Goal: Task Accomplishment & Management: Complete application form

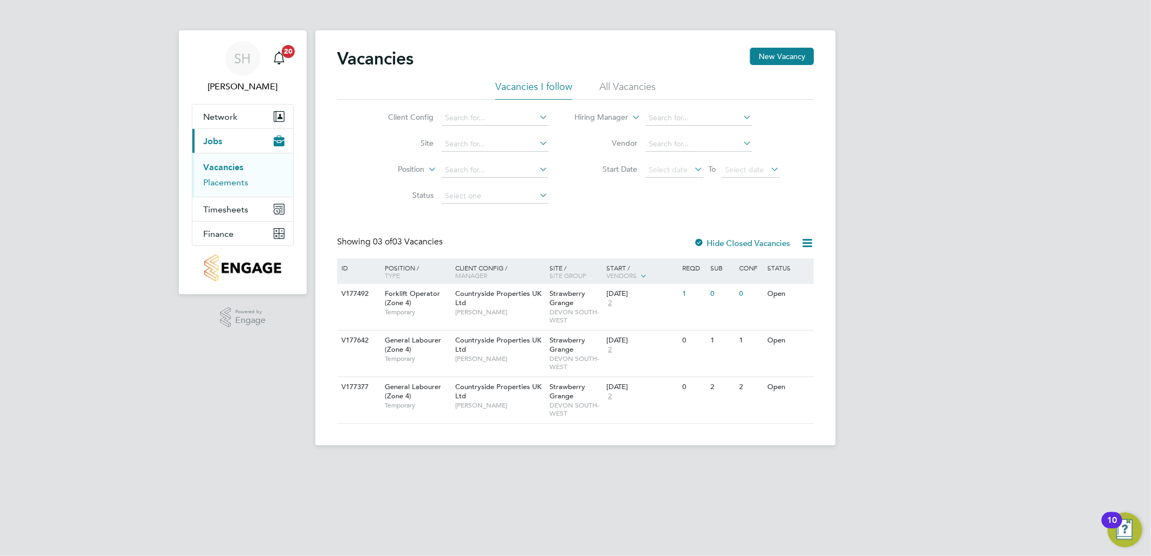
click at [231, 182] on link "Placements" at bounding box center [225, 182] width 45 height 10
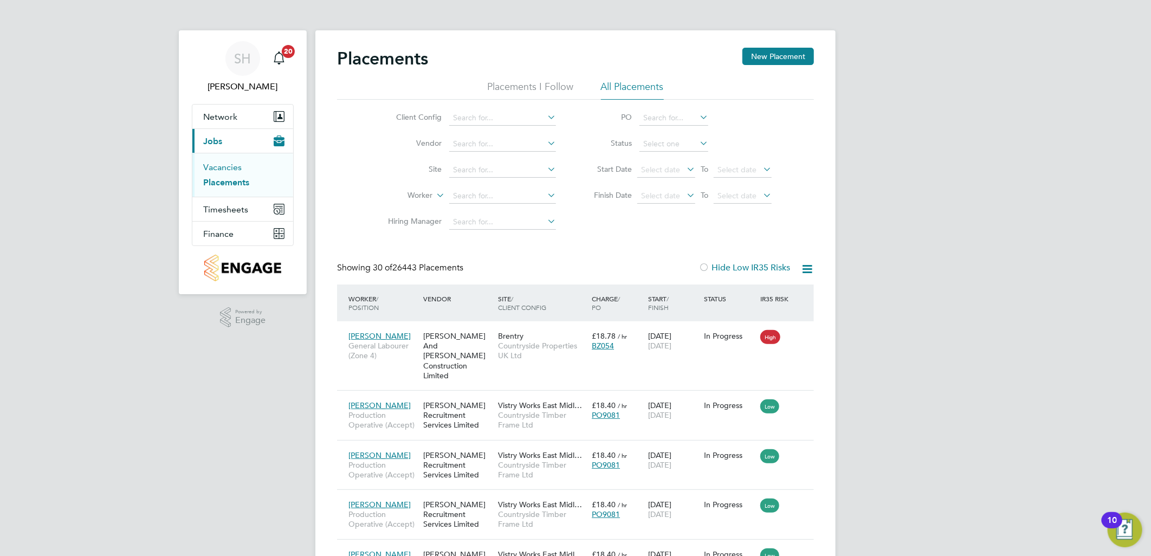
click at [233, 166] on link "Vacancies" at bounding box center [222, 167] width 38 height 10
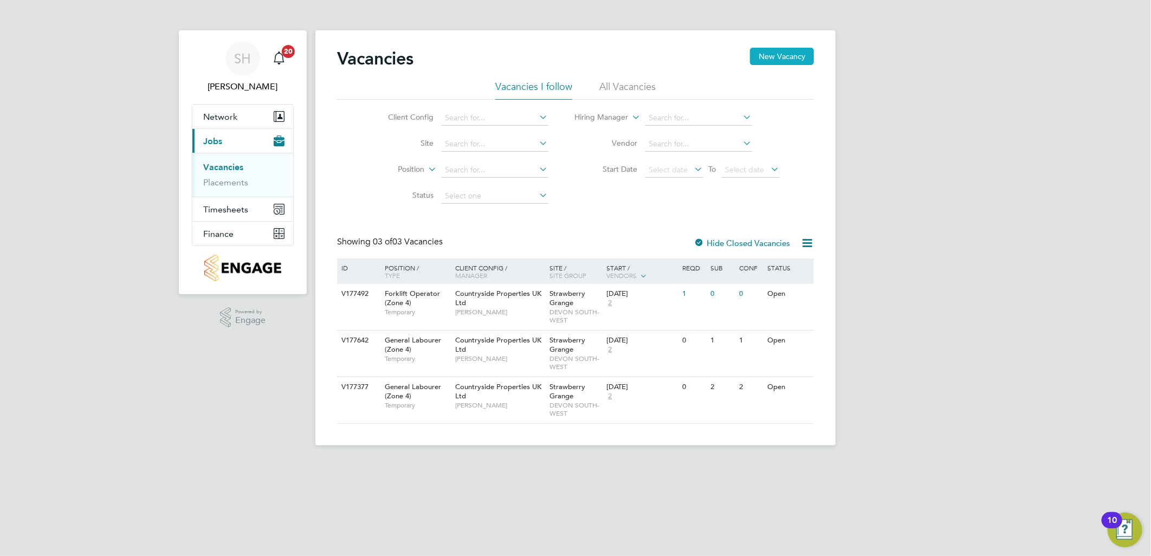
click at [794, 53] on button "New Vacancy" at bounding box center [782, 56] width 64 height 17
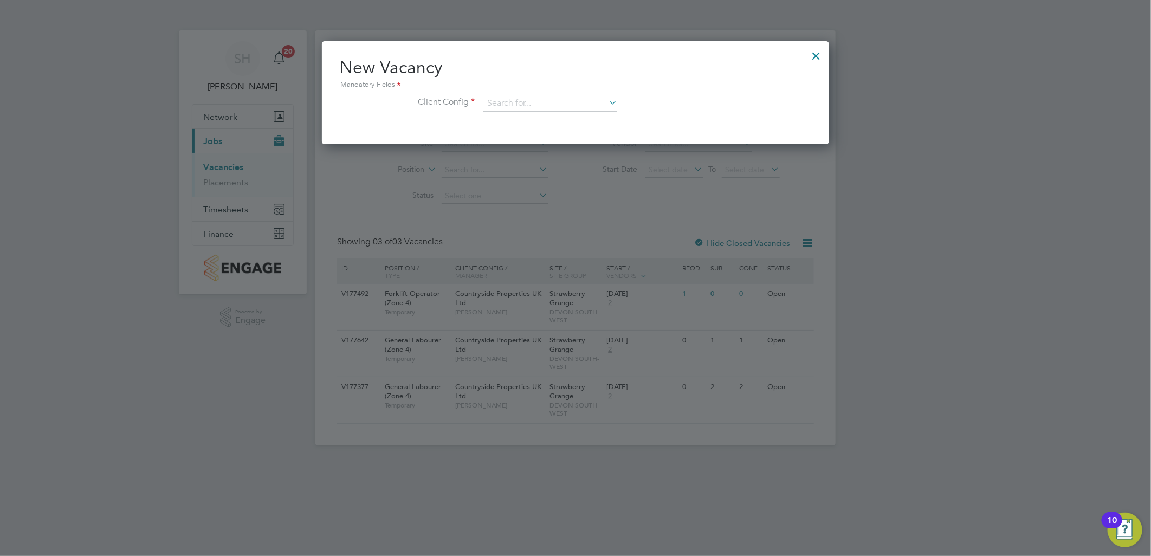
click at [820, 54] on div at bounding box center [817, 53] width 20 height 20
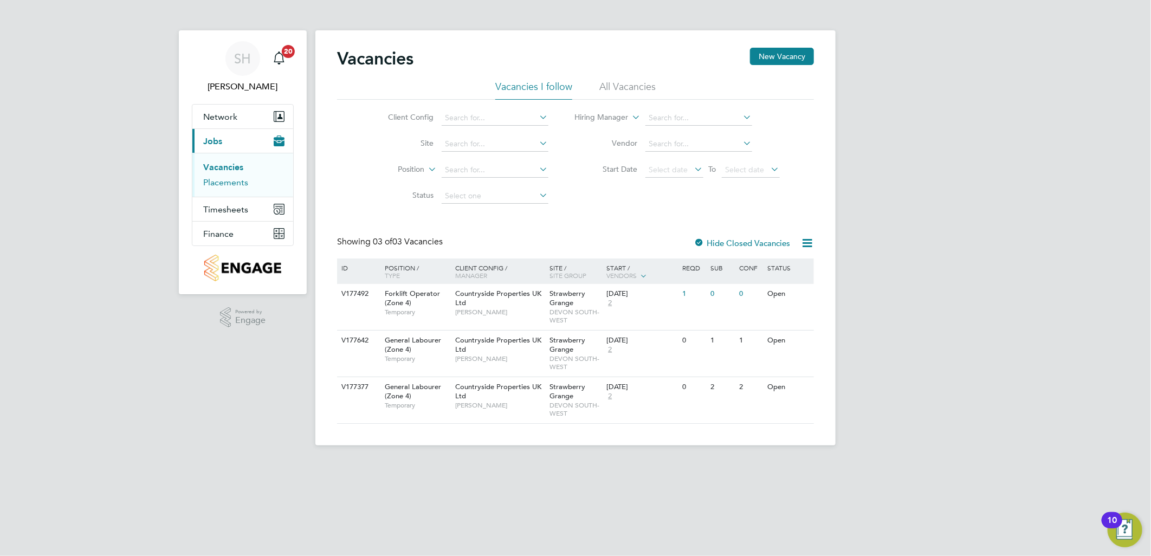
click at [238, 178] on link "Placements" at bounding box center [225, 182] width 45 height 10
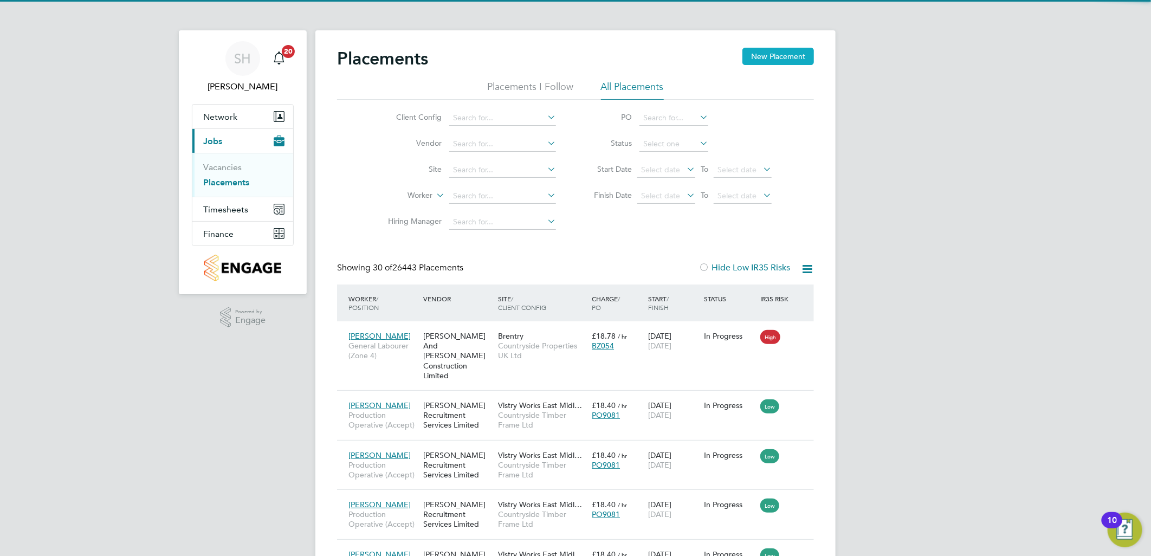
click at [789, 55] on button "New Placement" at bounding box center [778, 56] width 72 height 17
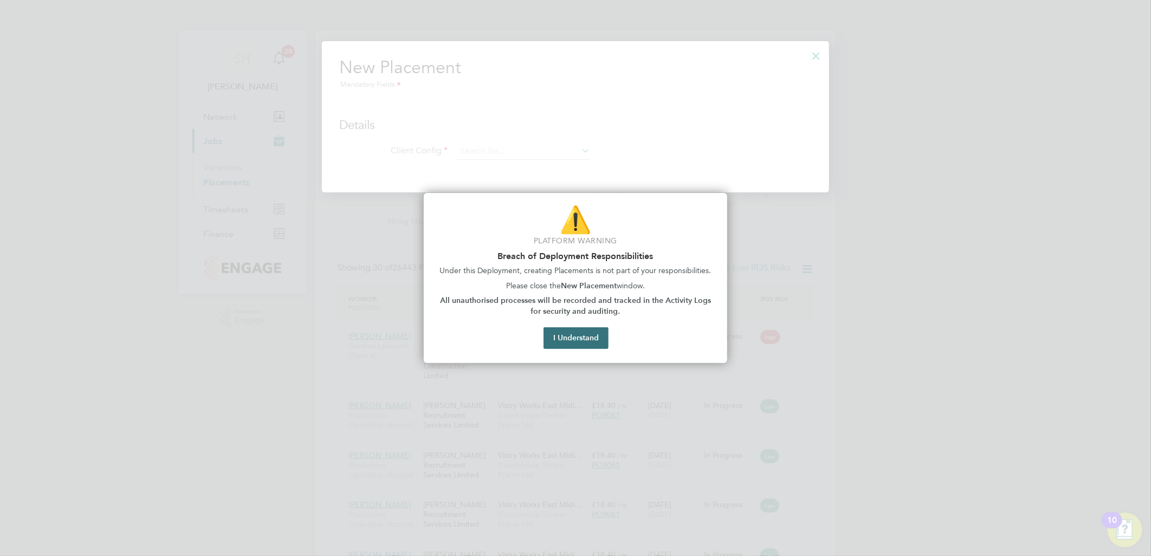
click at [562, 342] on button "I Understand" at bounding box center [575, 338] width 65 height 22
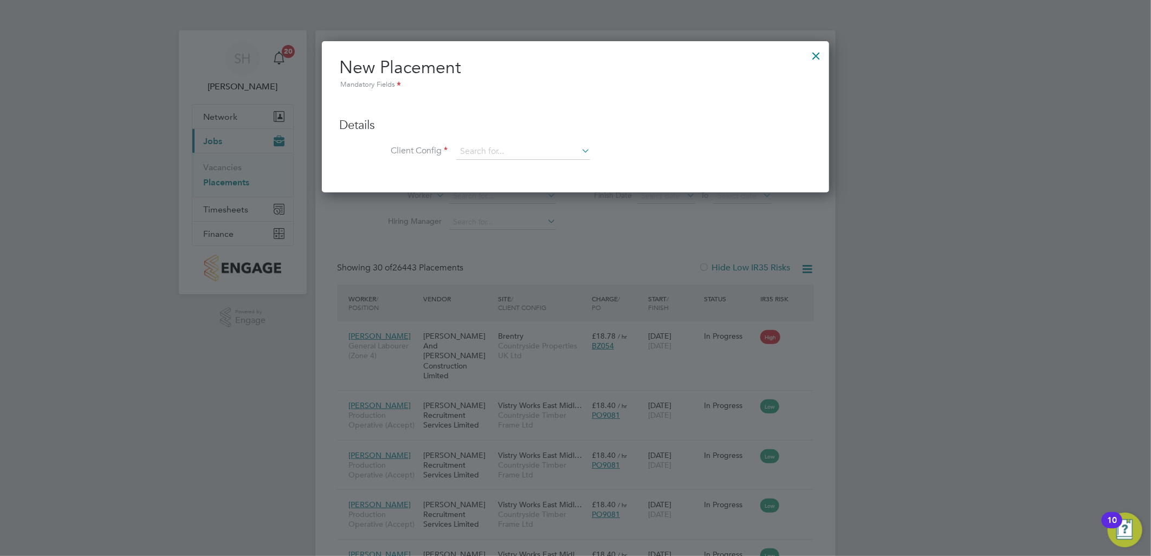
click at [579, 152] on icon at bounding box center [579, 150] width 0 height 15
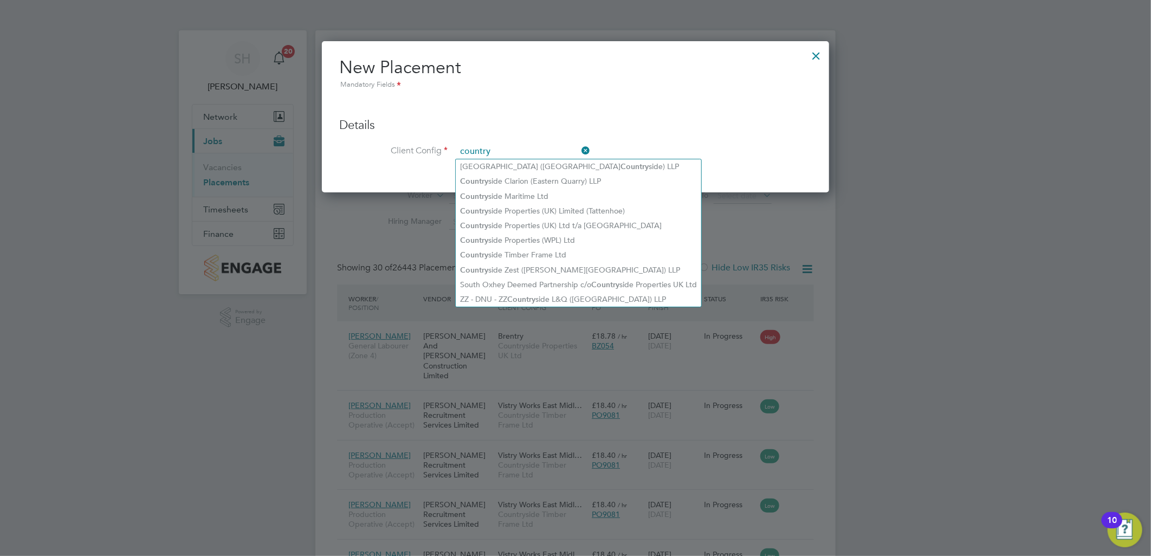
type input "country"
click at [685, 126] on h3 "Details" at bounding box center [575, 126] width 472 height 16
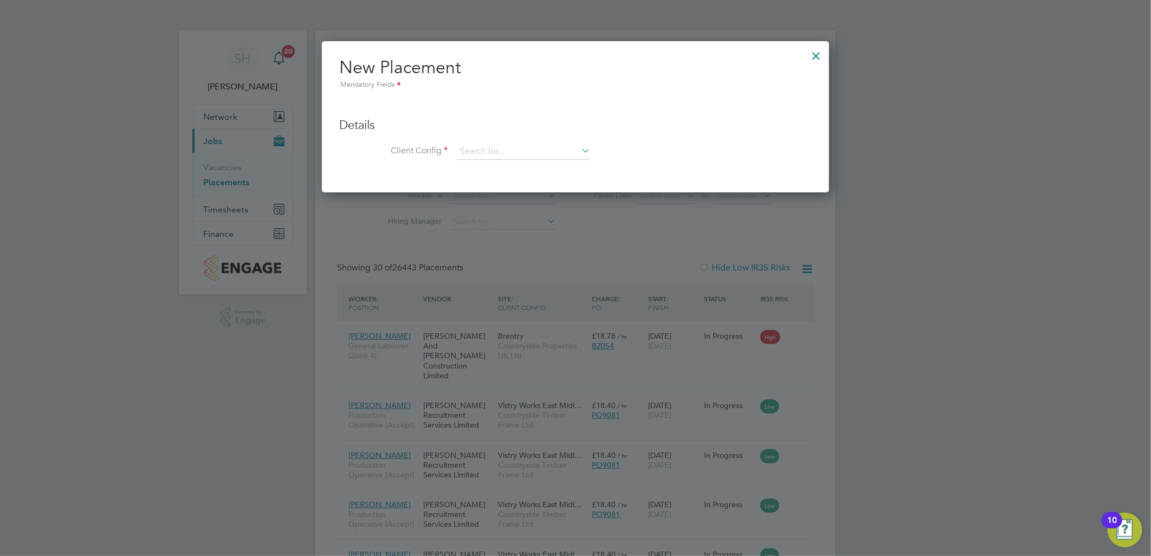
click at [815, 55] on div at bounding box center [817, 53] width 20 height 20
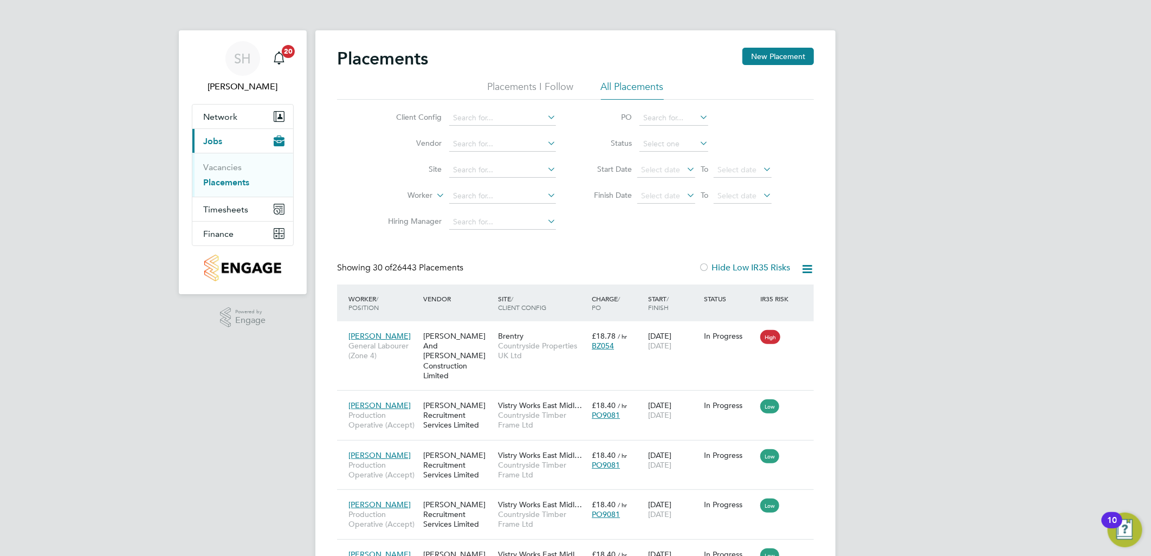
click at [242, 166] on li "Vacancies" at bounding box center [243, 169] width 81 height 15
click at [231, 168] on link "Vacancies" at bounding box center [222, 167] width 38 height 10
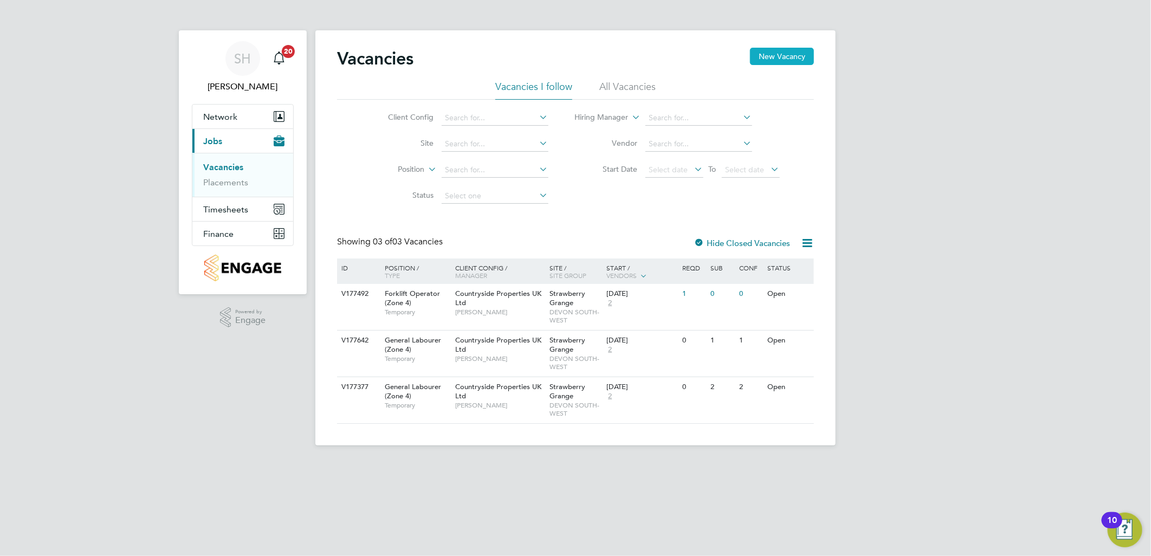
click at [772, 56] on button "New Vacancy" at bounding box center [782, 56] width 64 height 17
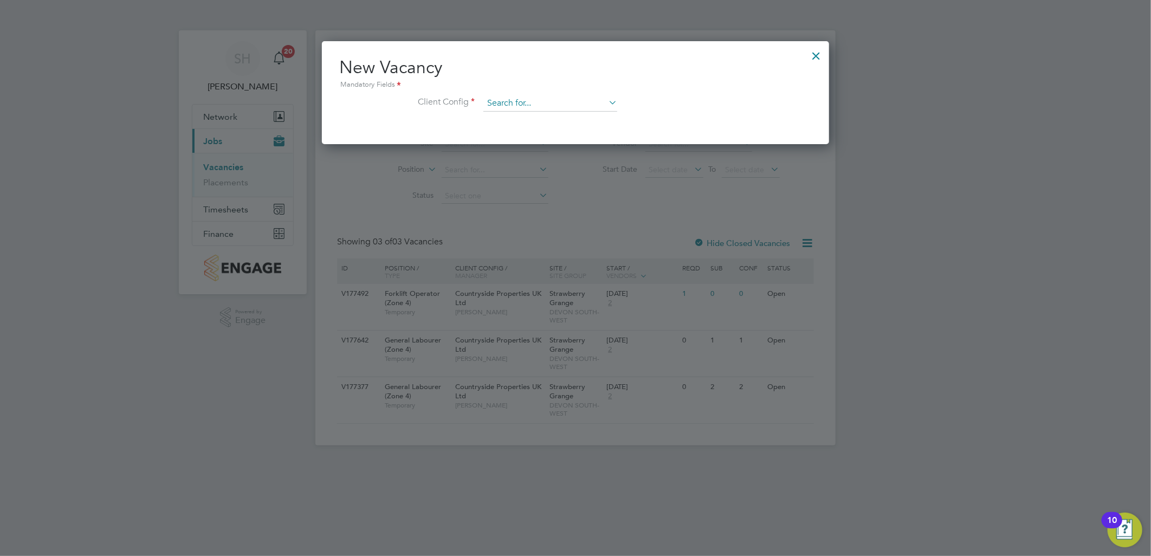
click at [499, 105] on input at bounding box center [550, 103] width 134 height 16
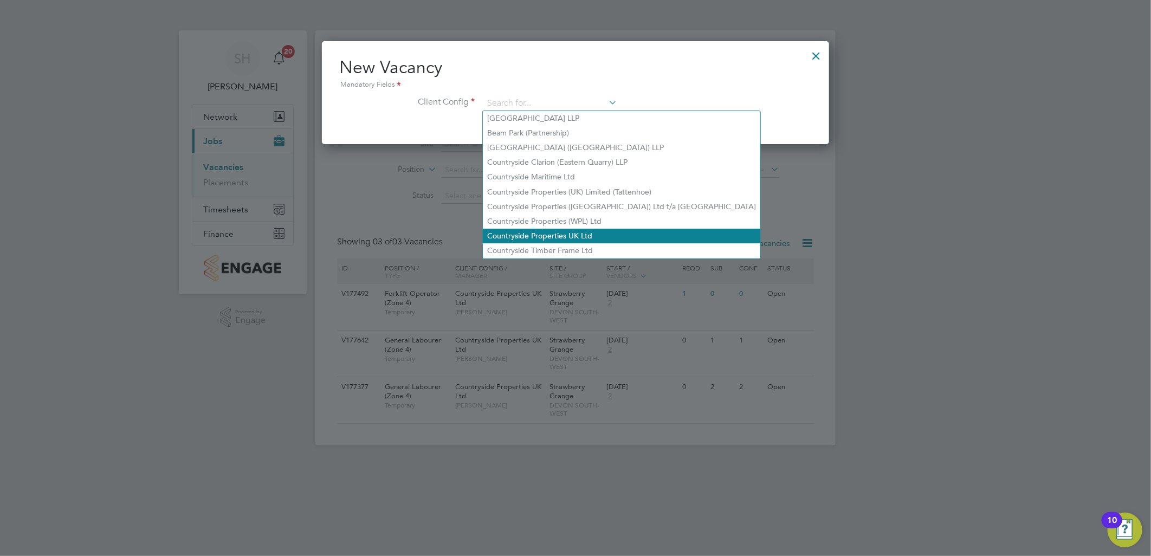
click at [565, 233] on li "Countryside Properties UK Ltd" at bounding box center [621, 236] width 277 height 15
type input "Countryside Properties UK Ltd"
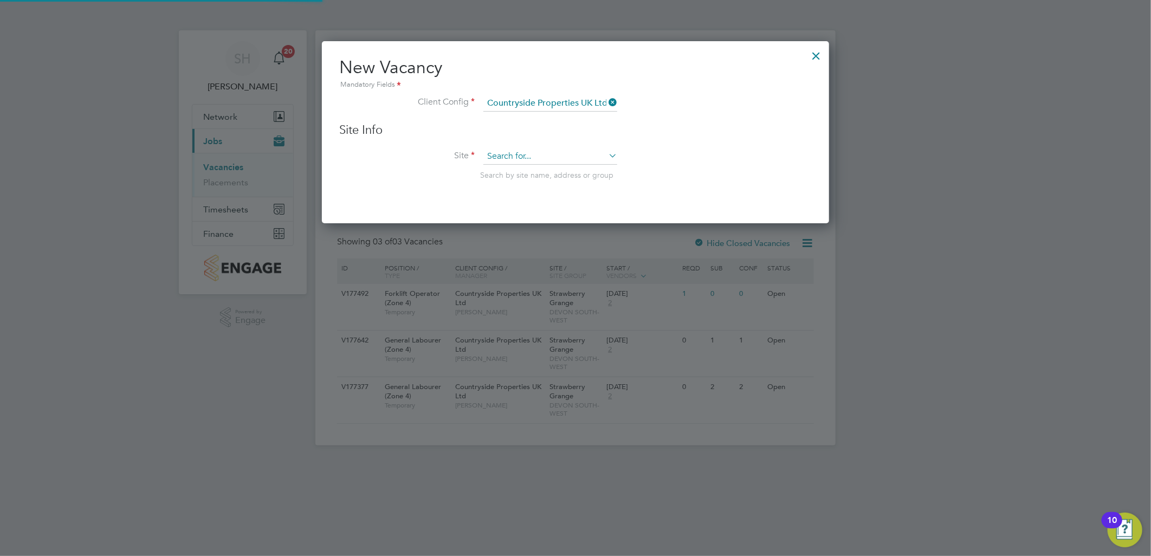
click at [522, 154] on input at bounding box center [550, 156] width 134 height 16
click at [537, 174] on li "Straw [PERSON_NAME] Grange" at bounding box center [550, 171] width 135 height 15
type input "Strawberry Grange"
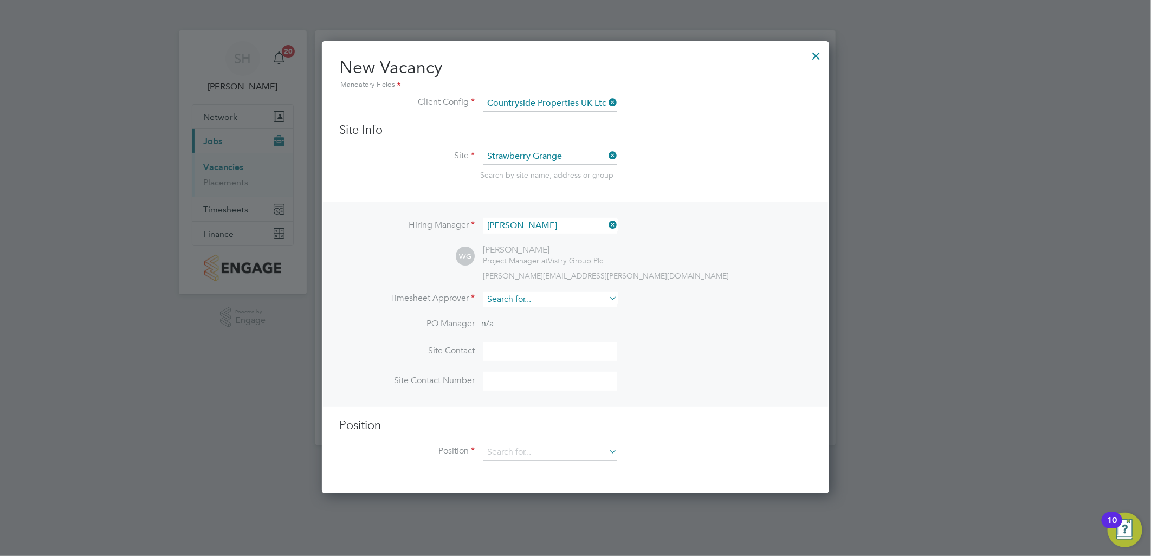
click at [512, 302] on input at bounding box center [550, 299] width 134 height 16
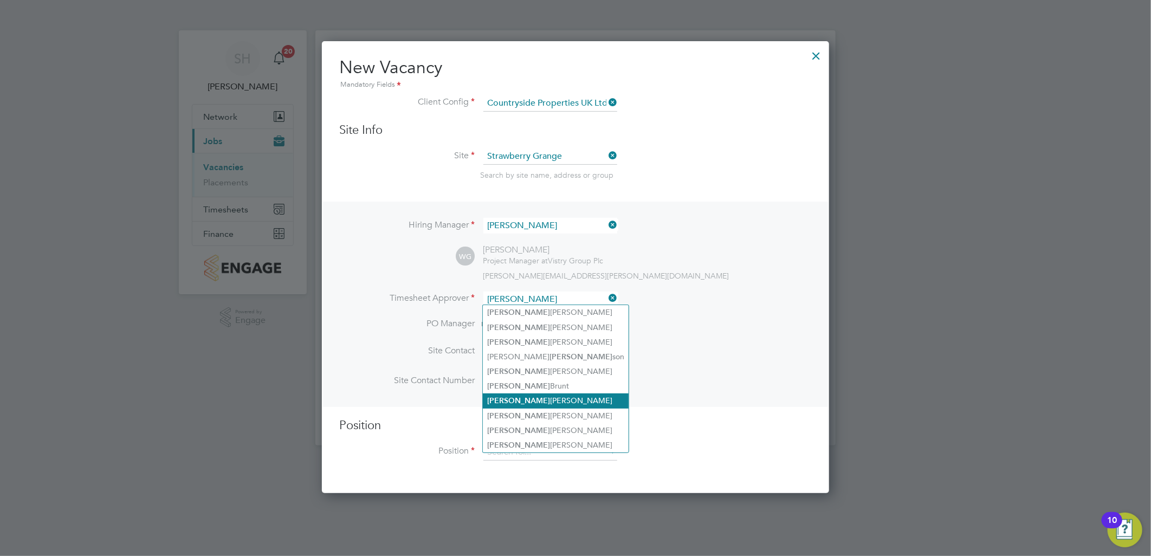
click at [542, 397] on li "[PERSON_NAME]" at bounding box center [556, 400] width 146 height 15
type input "[PERSON_NAME]"
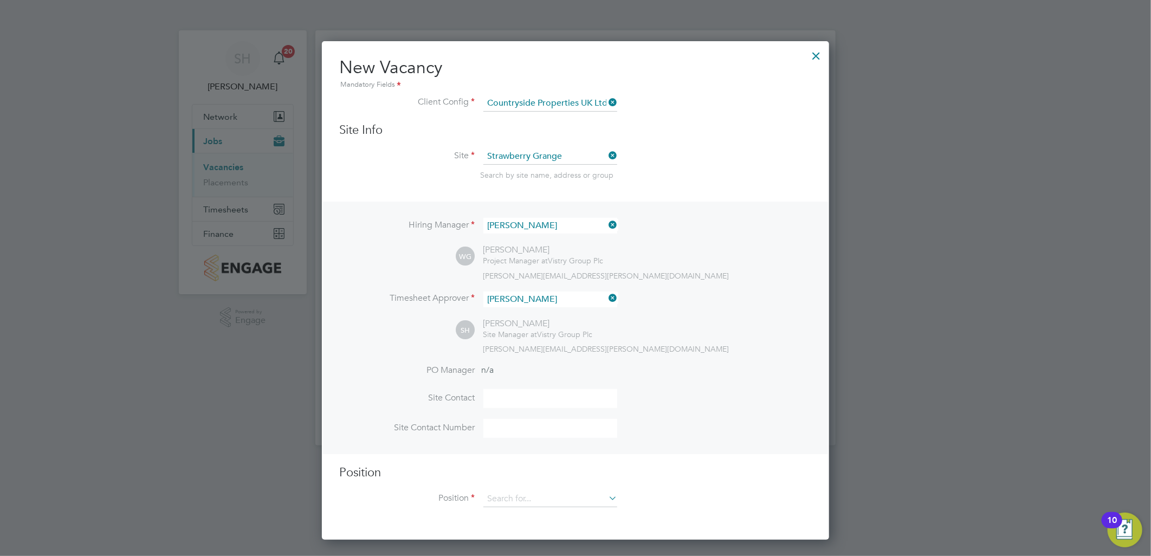
click at [527, 394] on input at bounding box center [550, 398] width 134 height 19
type input "[PERSON_NAME]"
type input "07890 028096"
type input "gener"
click at [577, 499] on input at bounding box center [550, 499] width 134 height 16
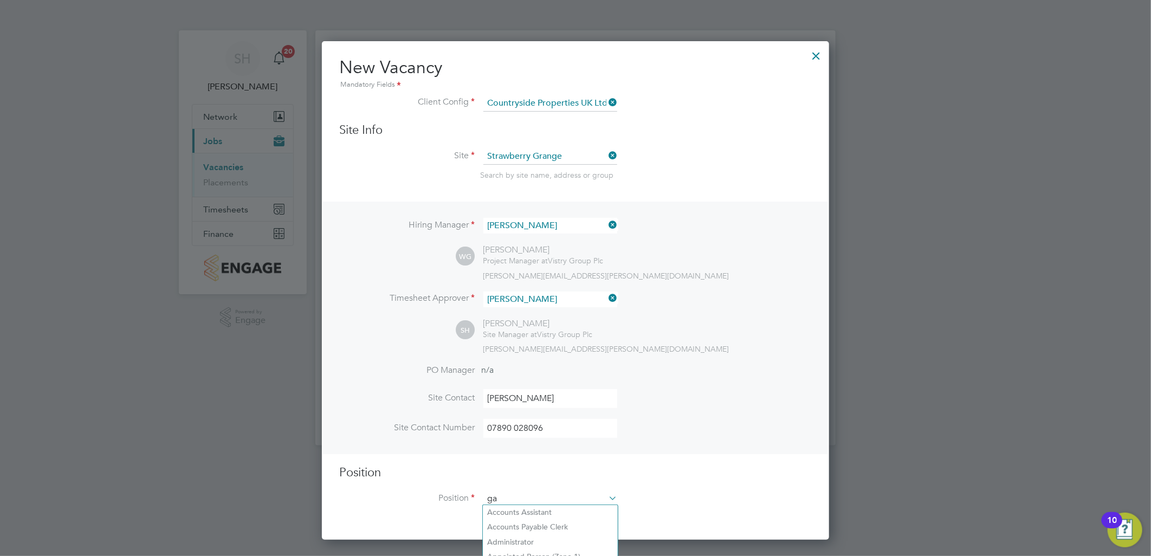
scroll to position [1544, 508]
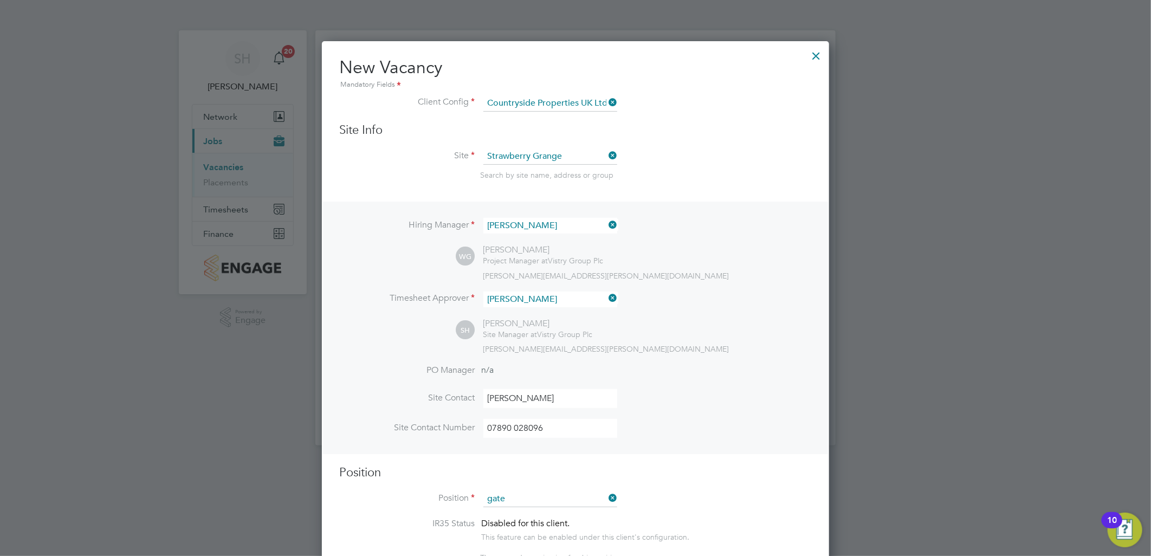
click at [548, 554] on li "Gate Person (Zone 4)" at bounding box center [550, 556] width 135 height 15
type input "Gate Person (Zone 4)"
type textarea "- Welcoming visitors and signing visitors in and out of site - Checking CSCS ca…"
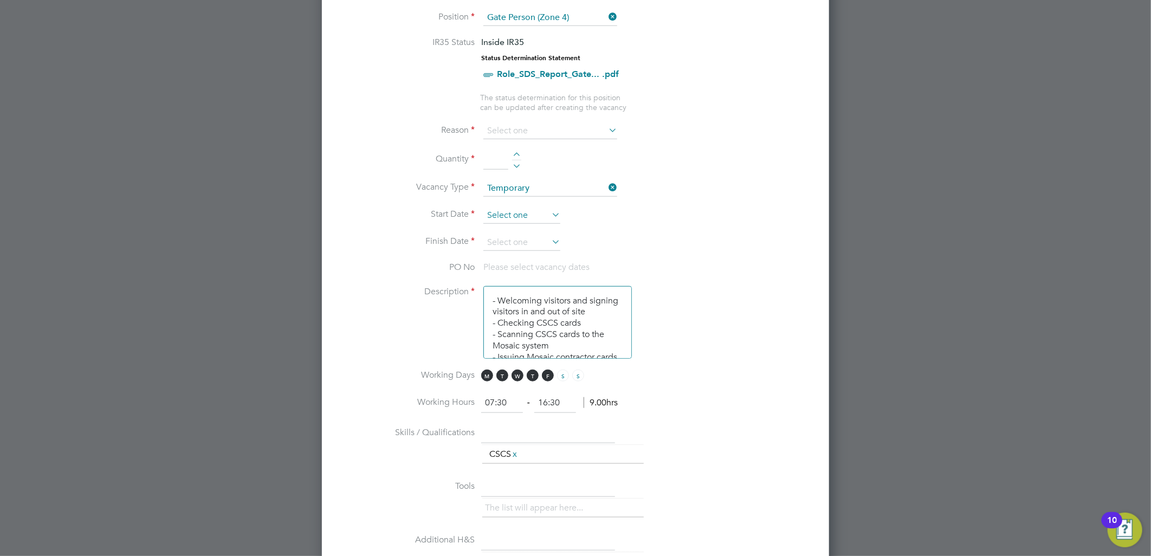
scroll to position [371, 0]
click at [524, 207] on input at bounding box center [521, 215] width 77 height 16
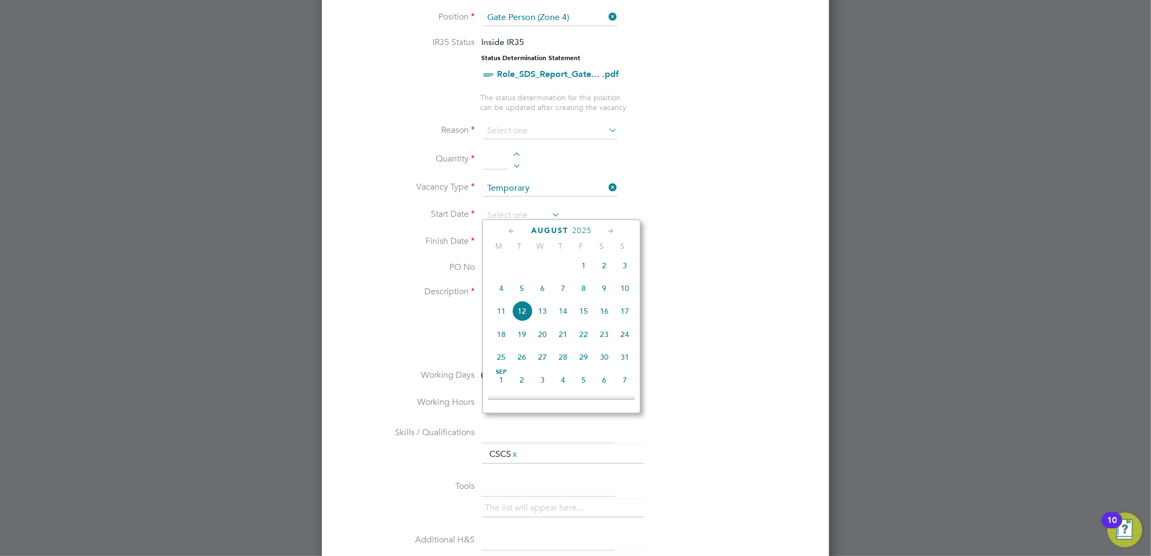
click at [499, 294] on span "4" at bounding box center [501, 288] width 21 height 21
type input "[DATE]"
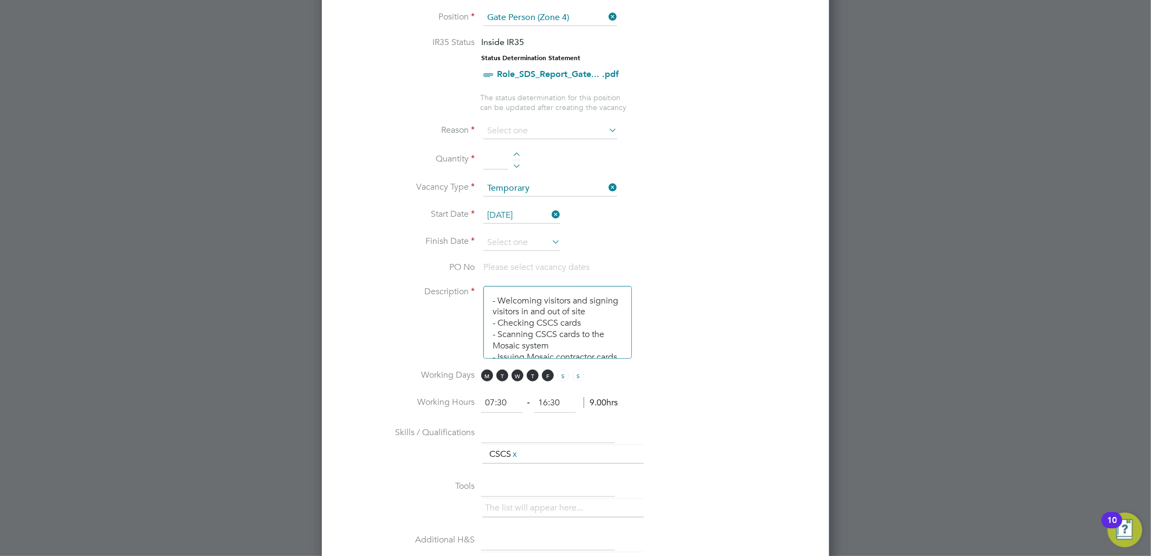
click at [549, 236] on icon at bounding box center [549, 241] width 0 height 15
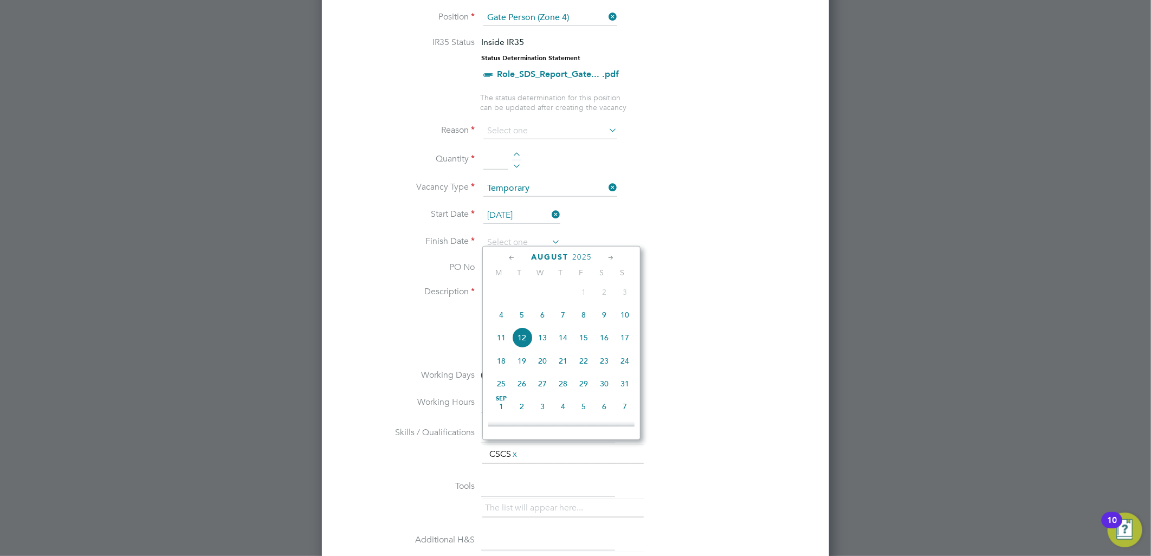
click at [625, 342] on span "17" at bounding box center [624, 337] width 21 height 21
type input "[DATE]"
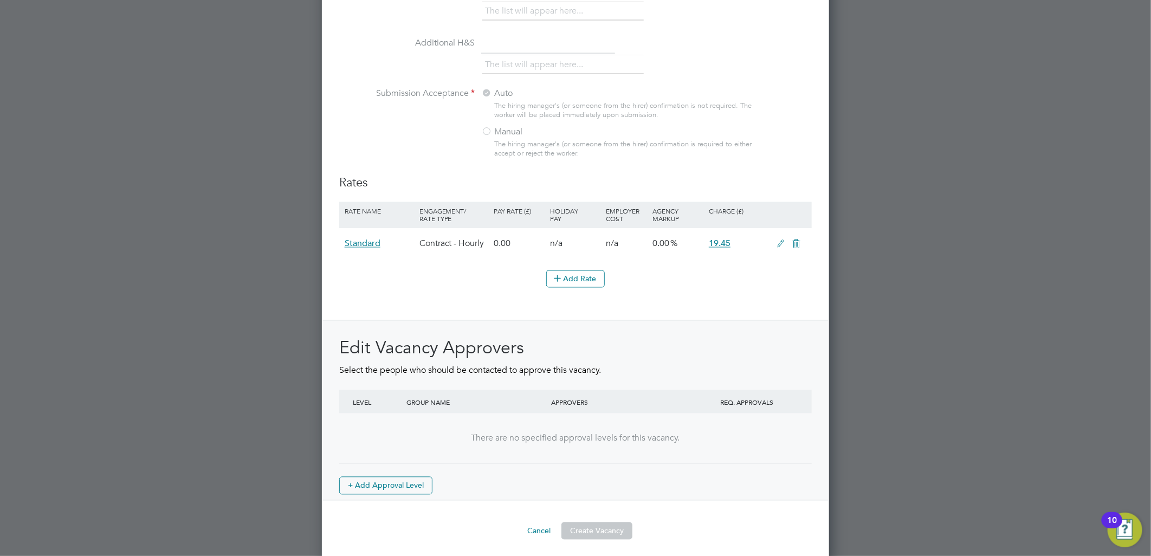
scroll to position [627, 0]
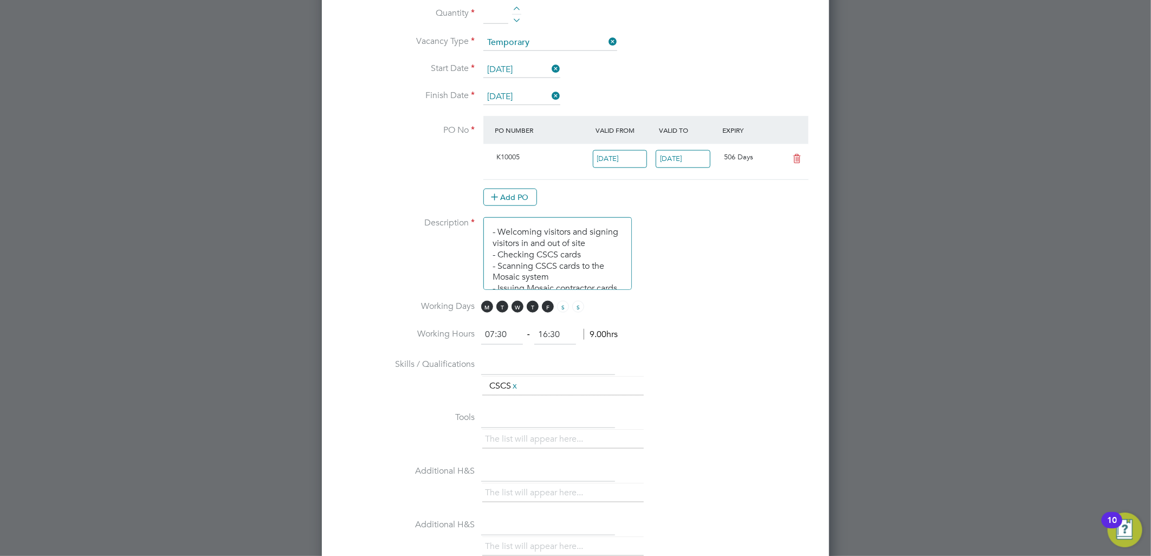
click at [684, 317] on li "Working Days M T W T F S S" at bounding box center [575, 313] width 472 height 24
click at [668, 282] on li "Description - Welcoming visitors and signing visitors in and out of site - Chec…" at bounding box center [575, 258] width 472 height 83
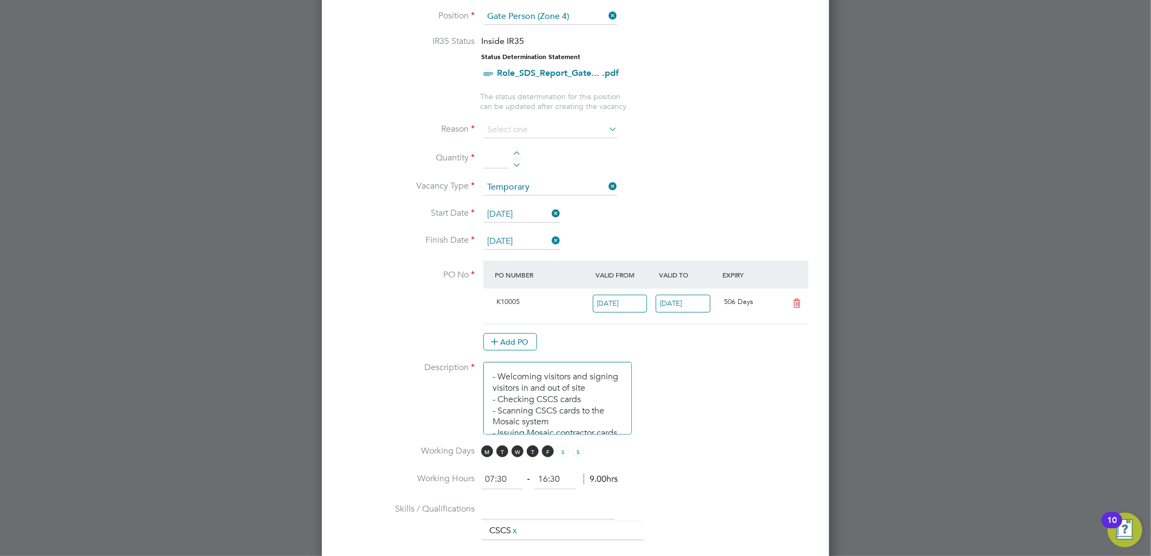
scroll to position [306, 0]
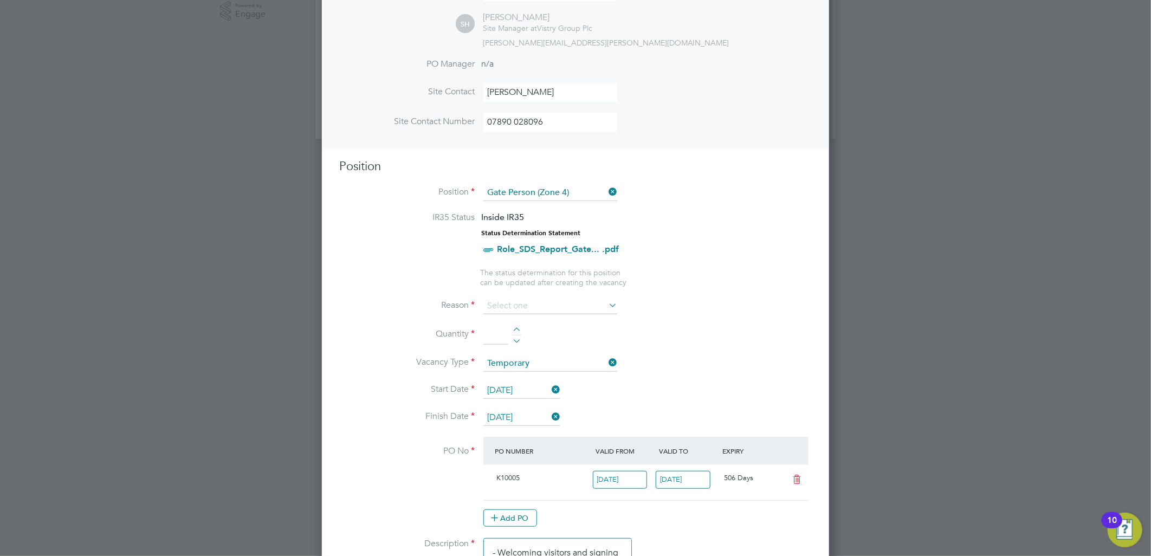
click at [517, 328] on div at bounding box center [516, 331] width 9 height 8
type input "1"
click at [536, 306] on input at bounding box center [550, 306] width 134 height 16
click at [504, 333] on li "Holiday" at bounding box center [550, 333] width 135 height 14
type input "Holiday"
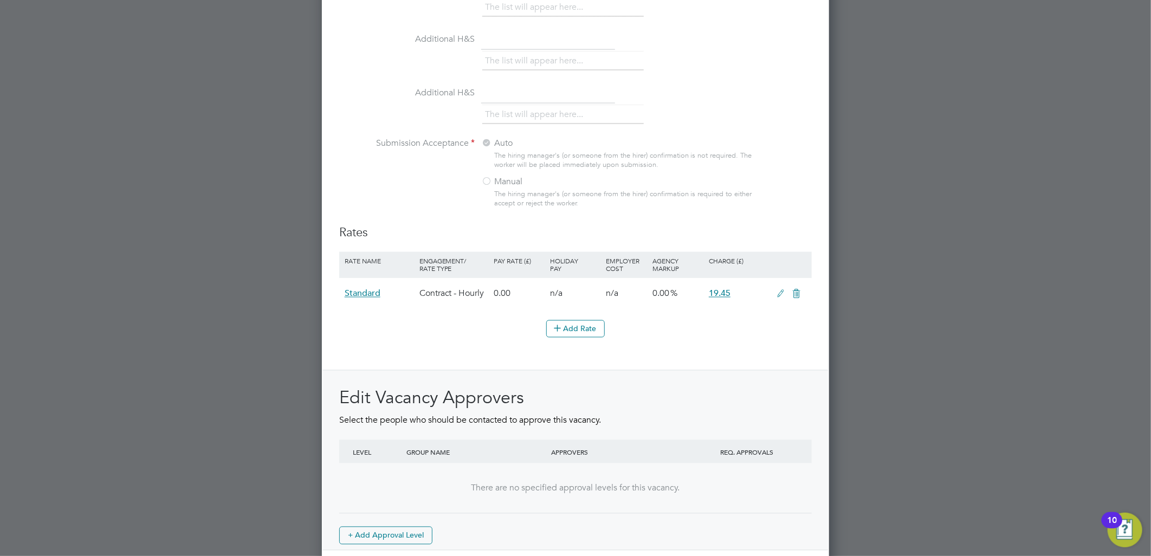
scroll to position [1108, 0]
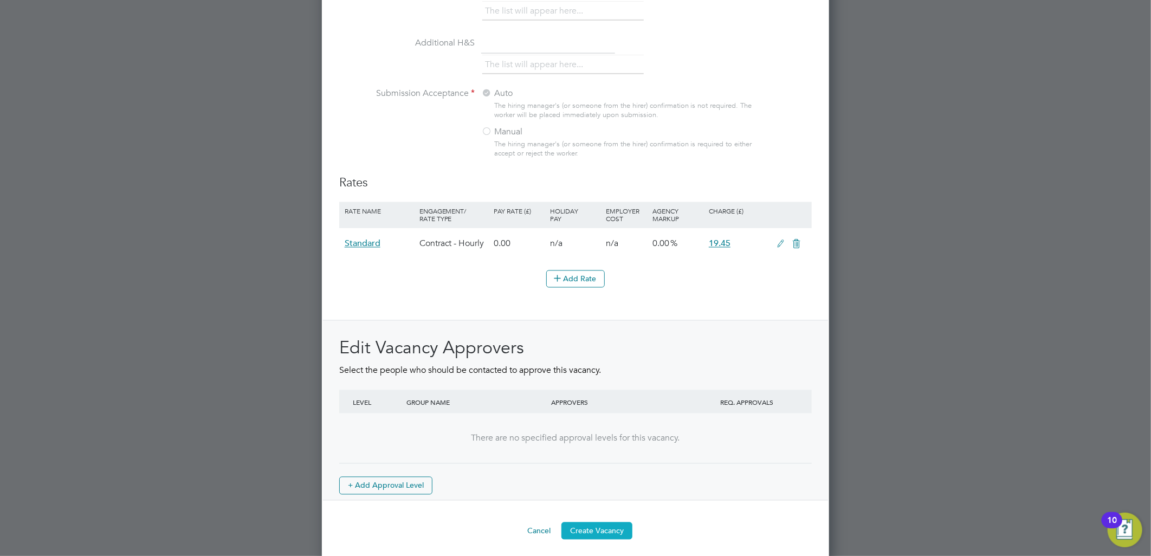
click at [597, 528] on button "Create Vacancy" at bounding box center [596, 530] width 71 height 17
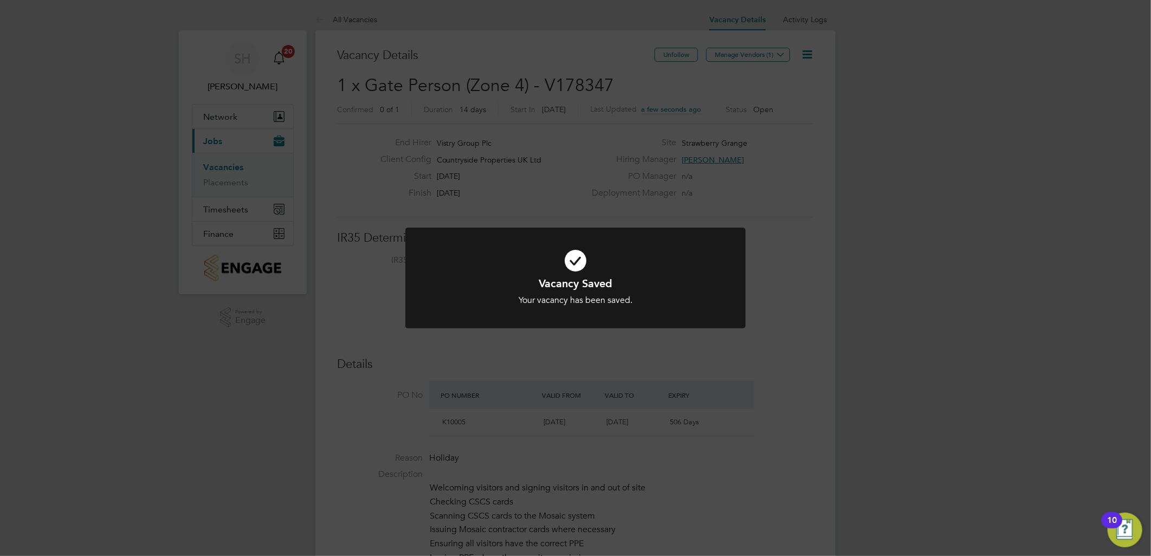
scroll to position [6, 5]
click at [802, 220] on div "Vacancy Saved Your vacancy has been saved. Cancel Okay" at bounding box center [575, 278] width 1151 height 556
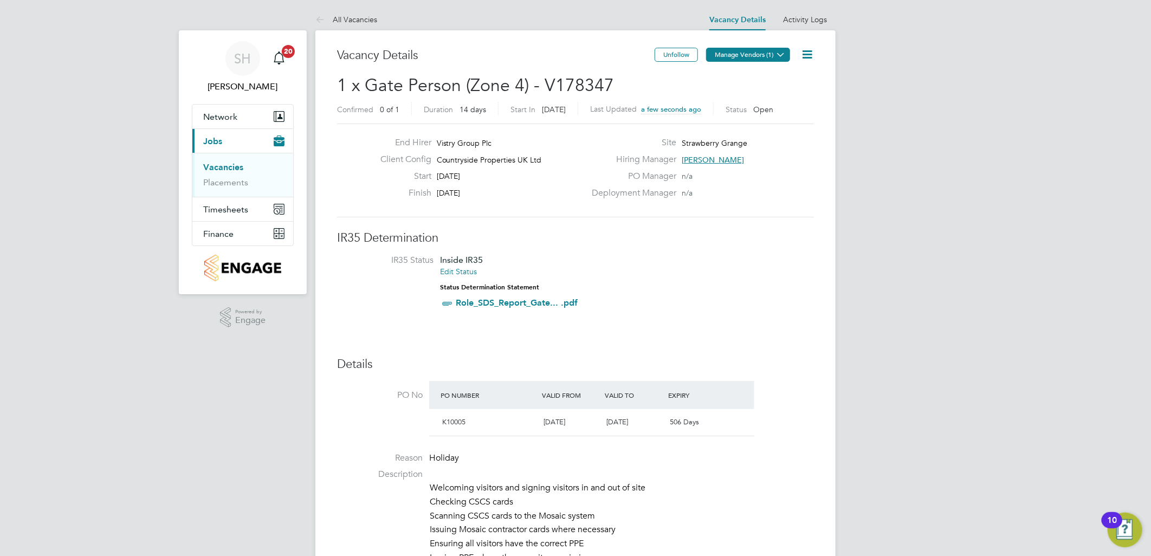
click at [772, 49] on button "Manage Vendors (1)" at bounding box center [748, 55] width 84 height 14
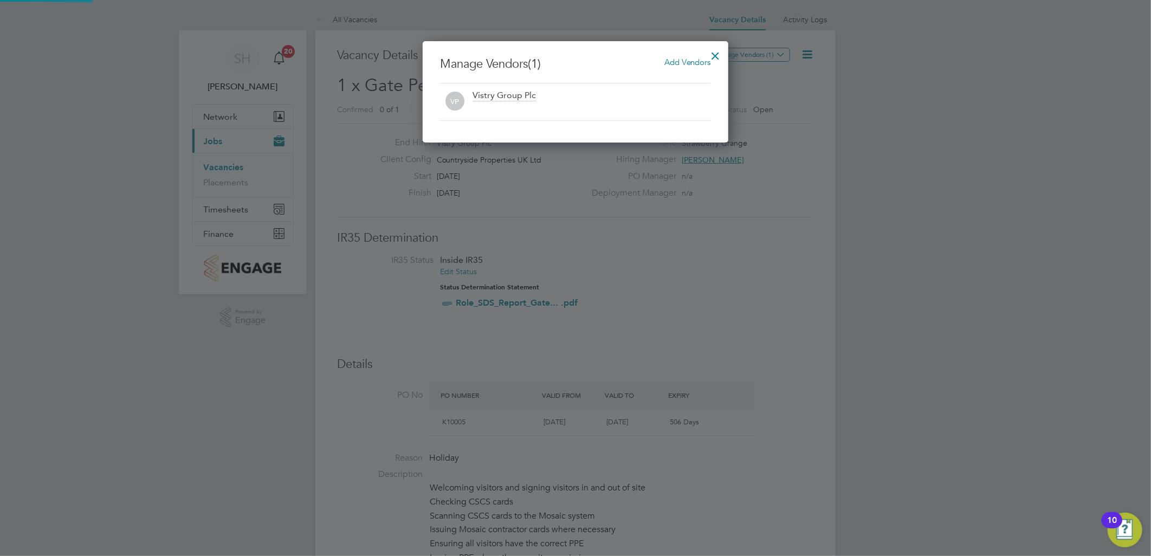
scroll to position [101, 306]
click at [693, 60] on span "Add Vendors" at bounding box center [687, 62] width 47 height 10
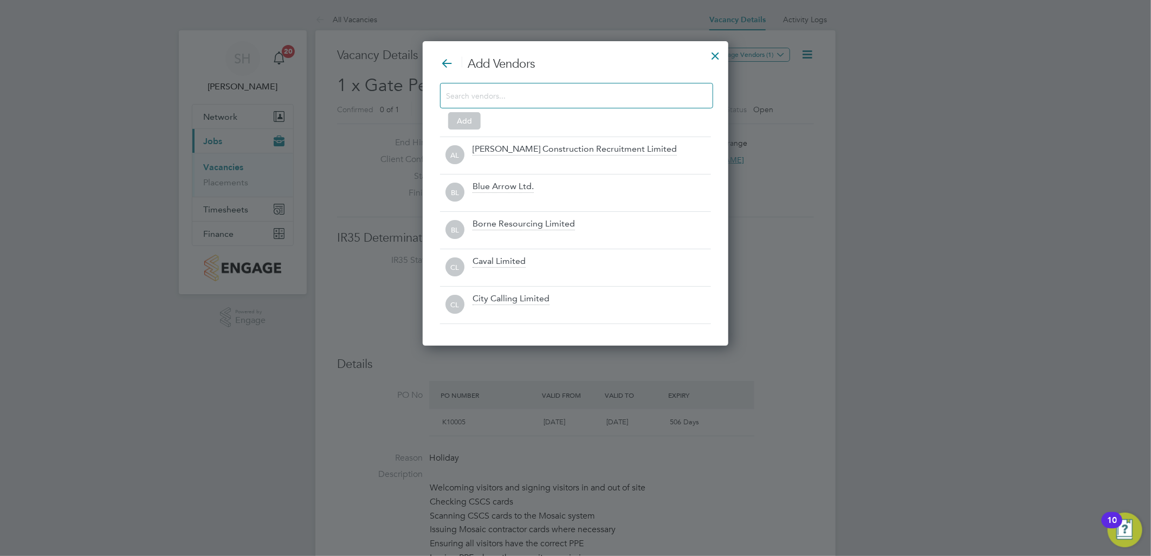
scroll to position [305, 306]
click at [542, 92] on input at bounding box center [568, 95] width 244 height 14
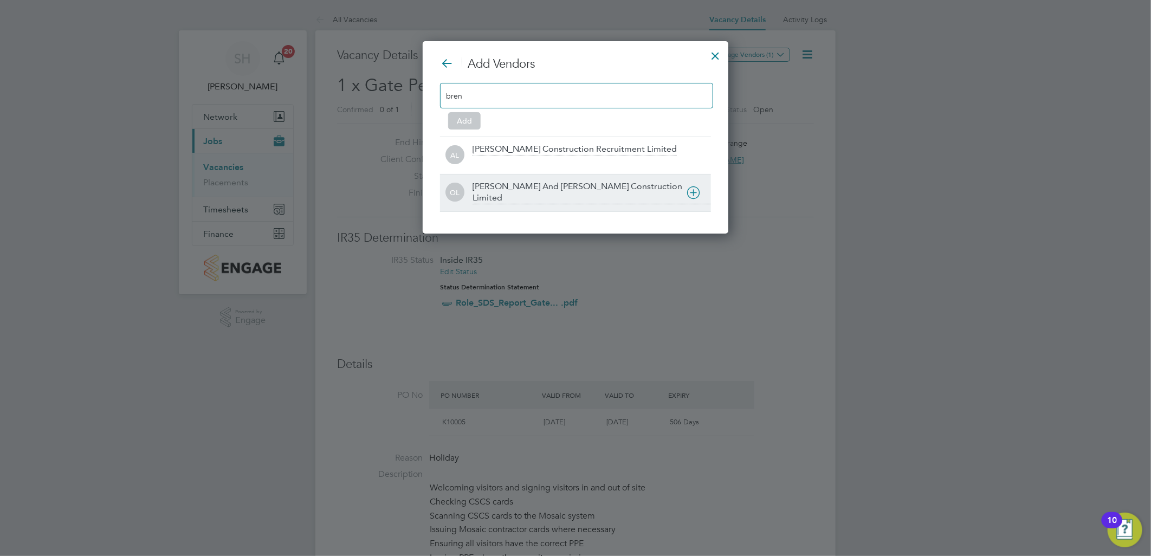
type input "bren"
click at [510, 188] on div "[PERSON_NAME] And [PERSON_NAME] Construction Limited" at bounding box center [591, 192] width 238 height 23
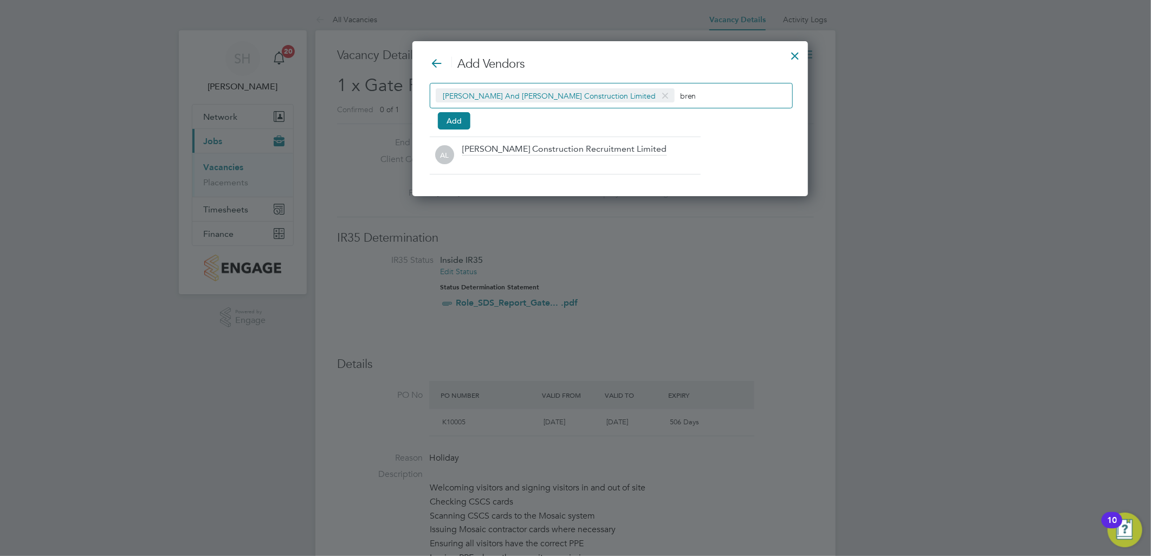
scroll to position [155, 326]
click at [446, 120] on button "Add" at bounding box center [454, 120] width 33 height 17
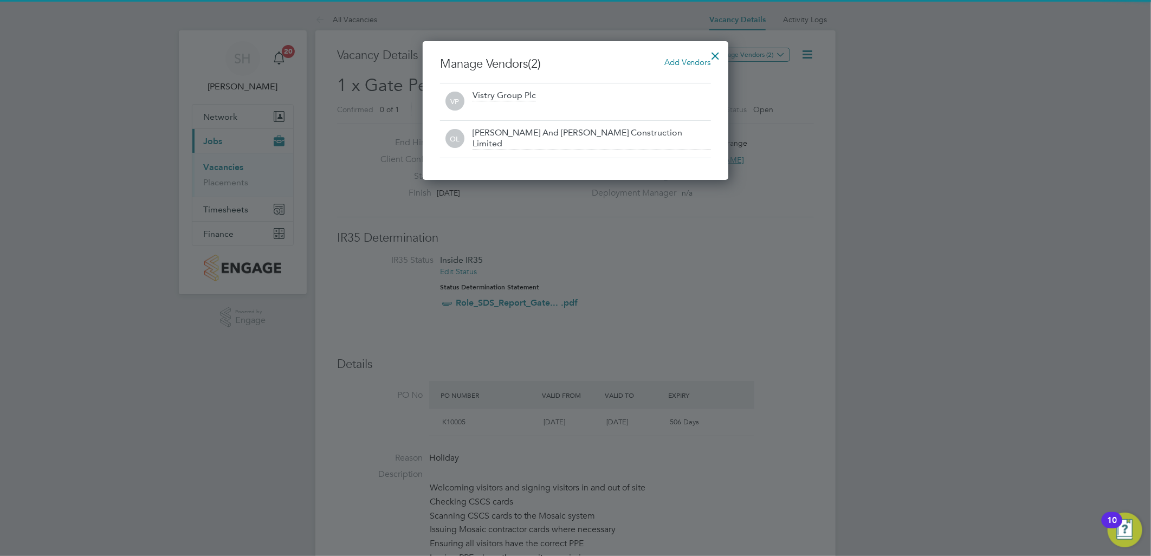
click at [711, 56] on div at bounding box center [716, 53] width 20 height 20
